Goal: Information Seeking & Learning: Learn about a topic

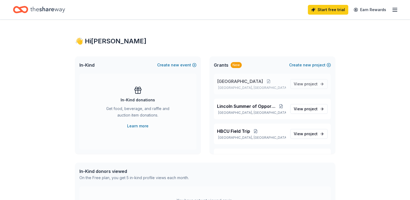
click at [285, 87] on div "[GEOGRAPHIC_DATA] [GEOGRAPHIC_DATA], [GEOGRAPHIC_DATA] View project" at bounding box center [272, 84] width 117 height 21
click at [313, 86] on span "project" at bounding box center [310, 84] width 13 height 5
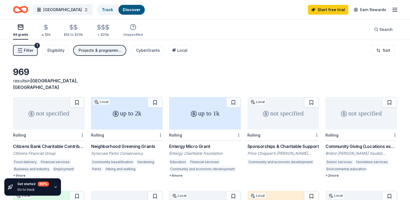
click at [134, 129] on div "Rolling" at bounding box center [126, 134] width 71 height 11
click at [68, 143] on div "Citizens Bank Charitable Contributions" at bounding box center [48, 146] width 71 height 6
click at [23, 6] on icon "Home" at bounding box center [20, 9] width 15 height 13
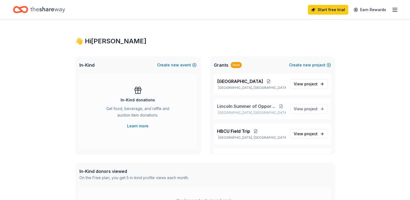
click at [278, 107] on button at bounding box center [281, 106] width 10 height 4
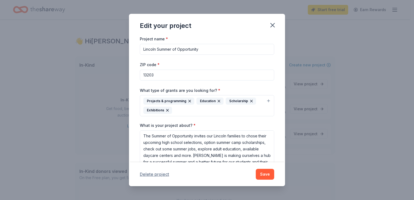
click at [155, 176] on button "Delete project" at bounding box center [154, 174] width 29 height 6
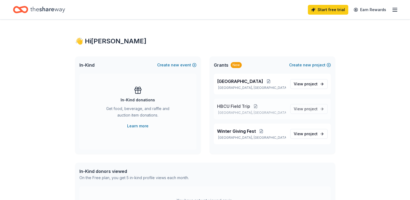
click at [254, 104] on button at bounding box center [255, 106] width 11 height 4
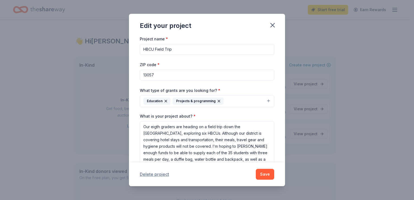
click at [164, 174] on button "Delete project" at bounding box center [154, 174] width 29 height 6
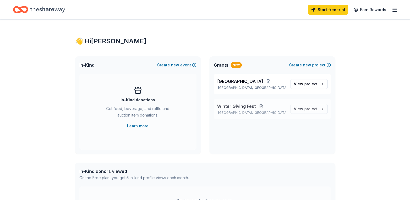
click at [259, 105] on button at bounding box center [261, 106] width 11 height 4
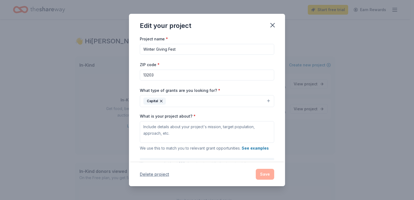
click at [162, 174] on button "Delete project" at bounding box center [154, 174] width 29 height 6
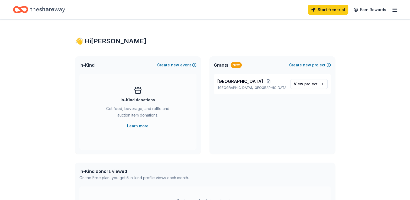
click at [365, 67] on div "👋 Hi Jade In-Kind Create new event In-Kind donations Get food, beverage, and ra…" at bounding box center [205, 203] width 410 height 369
click at [246, 85] on div "Lincoln Middle School Syracuse, NY" at bounding box center [251, 84] width 69 height 12
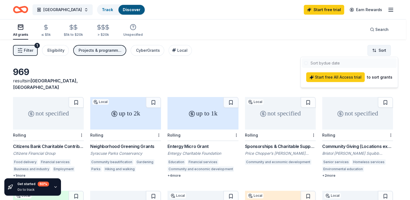
click at [377, 49] on html "Lincoln Middle School Track Discover Start free trial Earn Rewards All grants ≤…" at bounding box center [205, 100] width 410 height 200
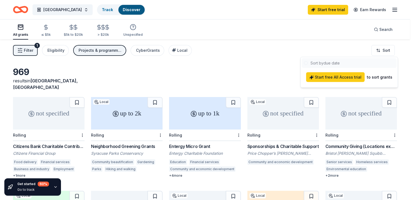
click at [203, 57] on html "Lincoln Middle School Track Discover Start free trial Earn Rewards All grants ≤…" at bounding box center [207, 100] width 414 height 200
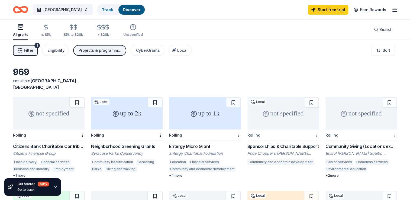
click at [57, 54] on button "Eligibility" at bounding box center [55, 50] width 27 height 11
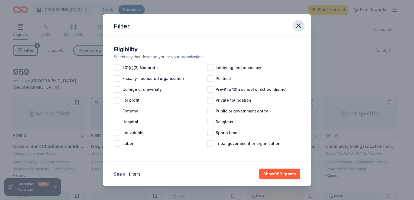
click at [301, 23] on icon "button" at bounding box center [299, 26] width 8 height 8
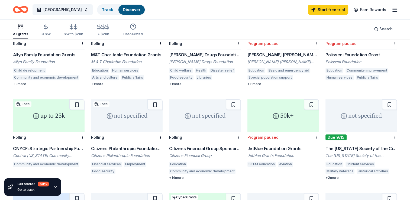
scroll to position [186, 0]
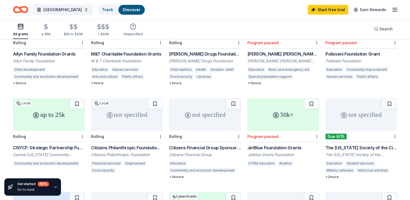
click at [65, 144] on div "CNYCF: Strategic Partnership Funds" at bounding box center [48, 147] width 71 height 6
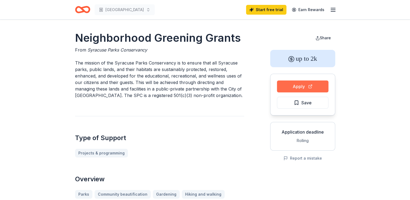
click at [305, 86] on button "Apply" at bounding box center [302, 86] width 51 height 12
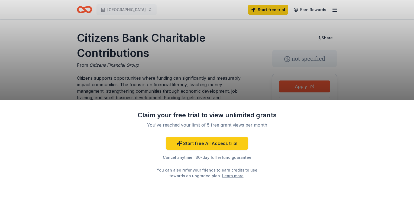
click at [390, 67] on div "Claim your free trial to view unlimited grants You've reached your limit of 5 f…" at bounding box center [207, 100] width 414 height 200
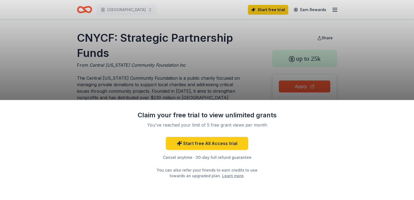
click at [398, 54] on div "Claim your free trial to view unlimited grants You've reached your limit of 5 f…" at bounding box center [207, 100] width 414 height 200
click at [396, 67] on div "Claim your free trial to view unlimited grants You've reached your limit of 5 f…" at bounding box center [207, 100] width 414 height 200
